Goal: Information Seeking & Learning: Learn about a topic

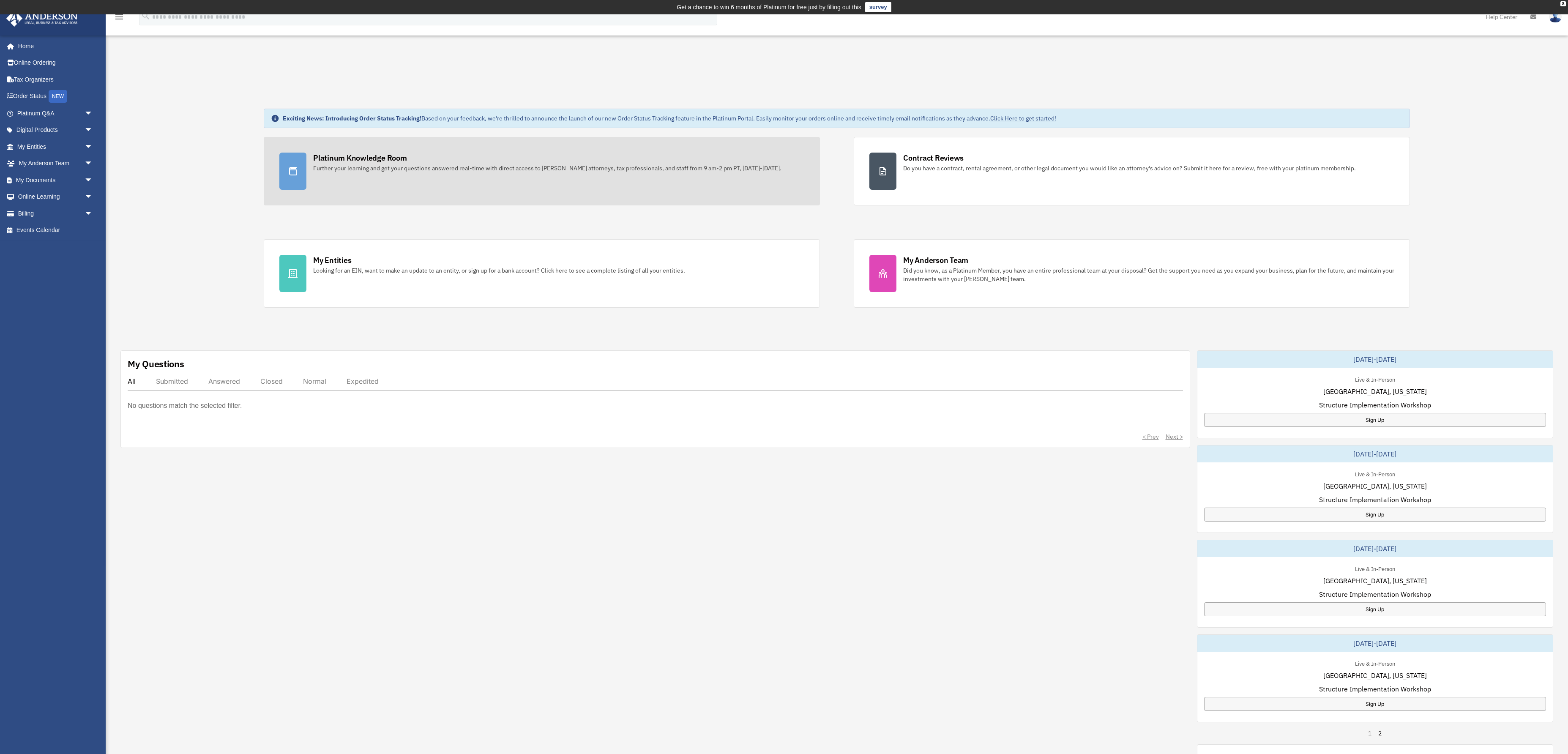
click at [568, 172] on div "Further your learning and get your questions answered real-time with direct acc…" at bounding box center [547, 168] width 468 height 8
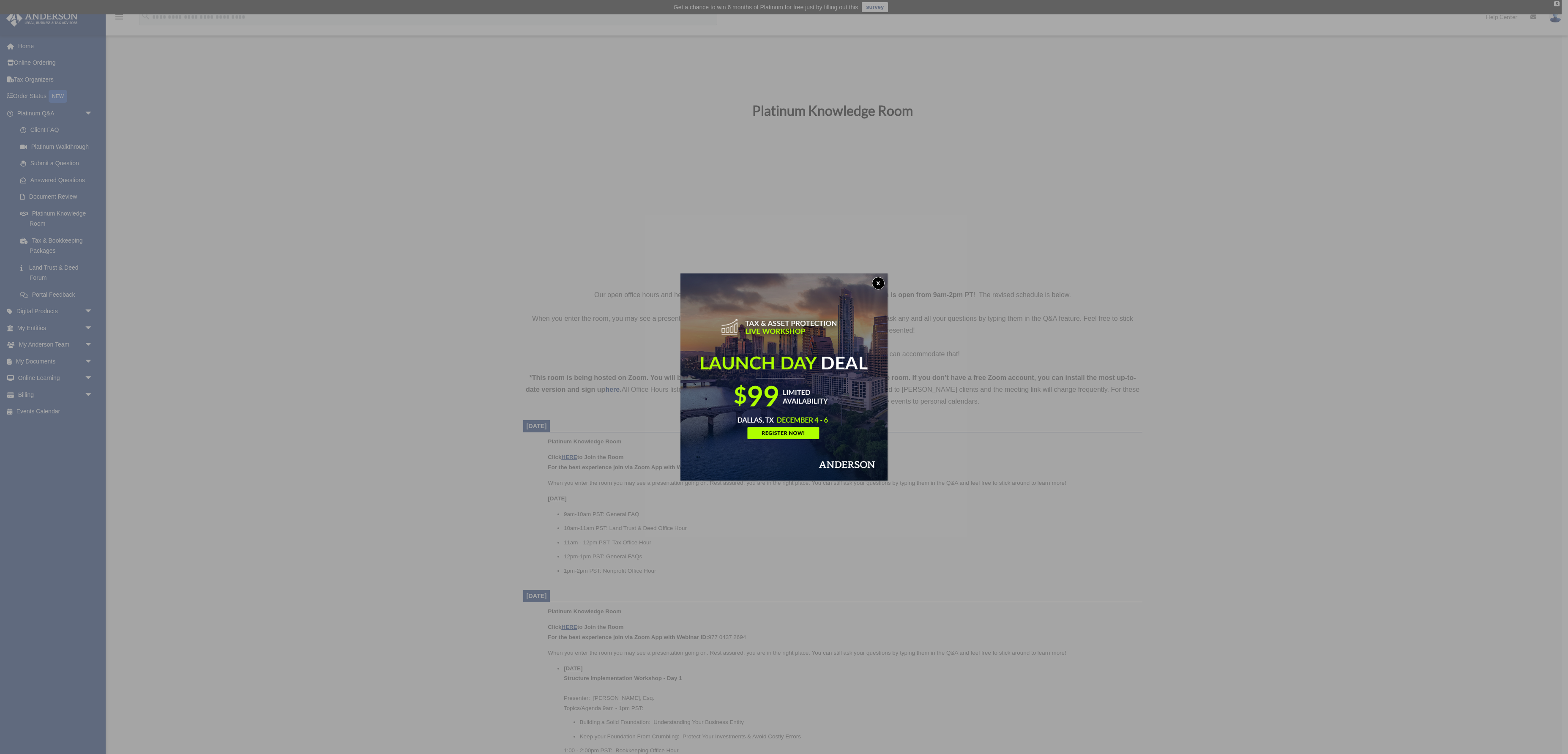
click at [881, 282] on button "x" at bounding box center [878, 283] width 12 height 12
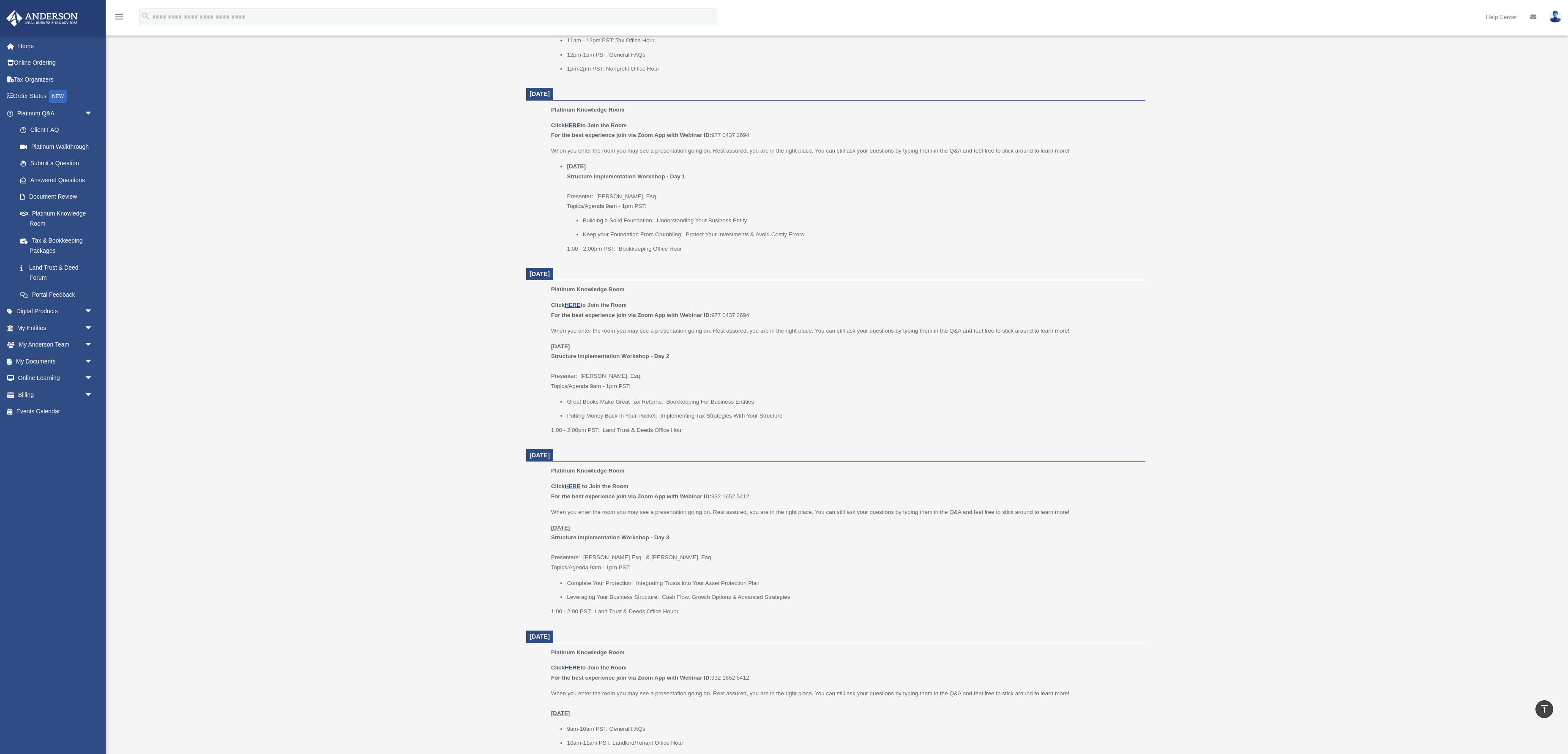
scroll to position [504, 0]
click at [715, 44] on li "11am - 12pm PST: Tax Office Hour" at bounding box center [854, 39] width 573 height 10
click at [652, 42] on li "11am - 12pm PST: Tax Office Hour" at bounding box center [854, 36] width 573 height 10
drag, startPoint x: 606, startPoint y: 430, endPoint x: 794, endPoint y: 432, distance: 188.0
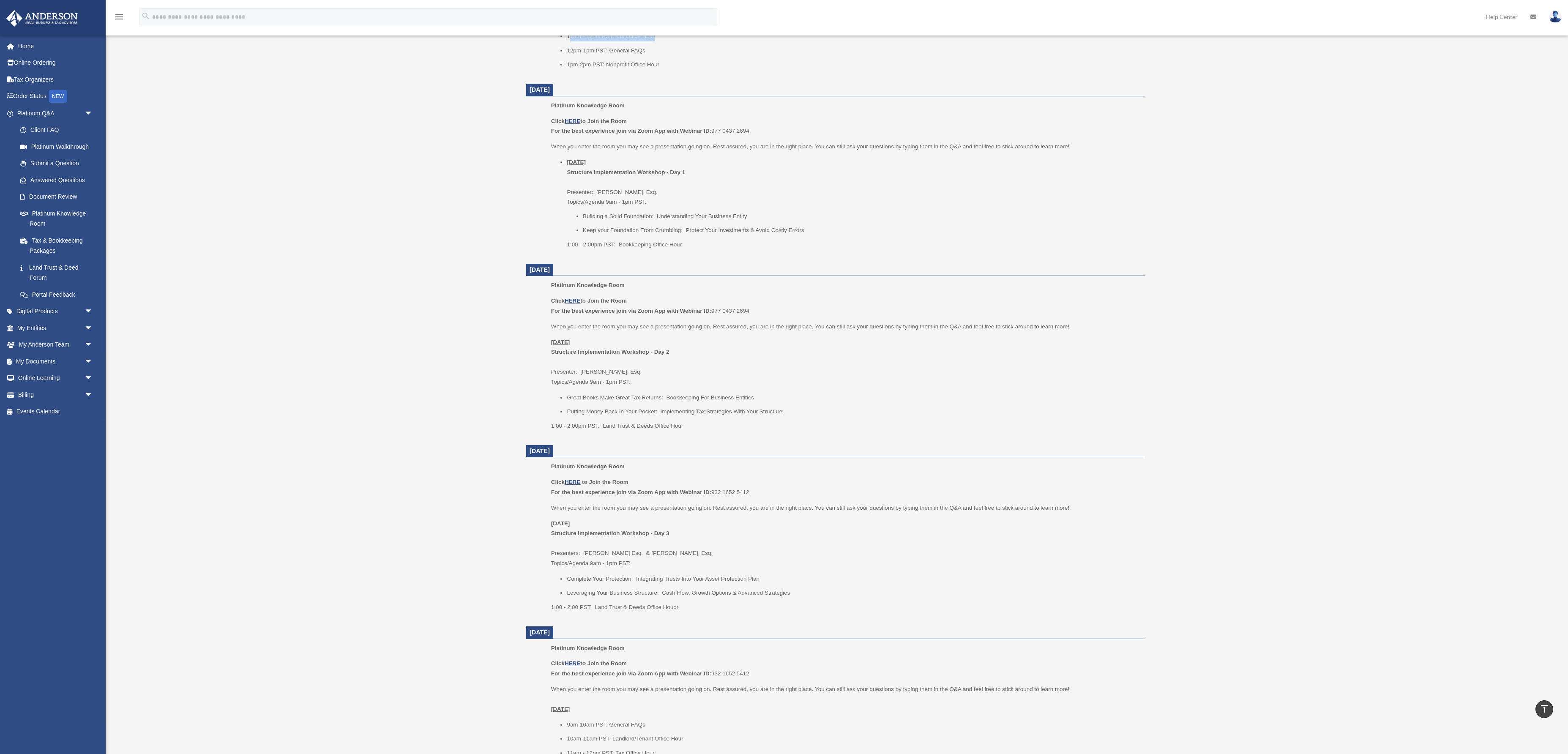
click at [794, 42] on li "11am - 12pm PST: Tax Office Hour" at bounding box center [854, 36] width 573 height 10
click at [802, 54] on li "11am - 12pm PST: Tax Office Hour" at bounding box center [854, 49] width 573 height 10
